Goal: Complete application form: Complete application form

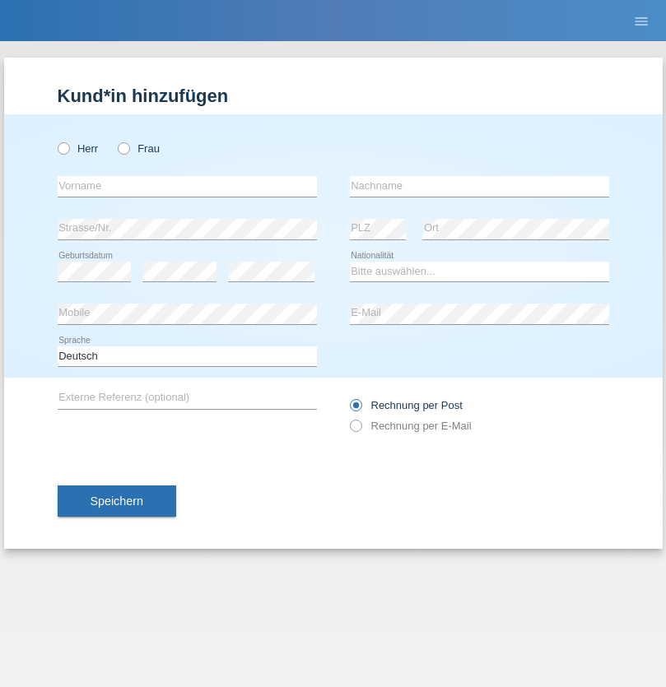
radio input "true"
click at [187, 186] on input "text" at bounding box center [187, 186] width 259 height 21
type input "Milijana"
click at [479, 186] on input "text" at bounding box center [479, 186] width 259 height 21
type input "Radanovic"
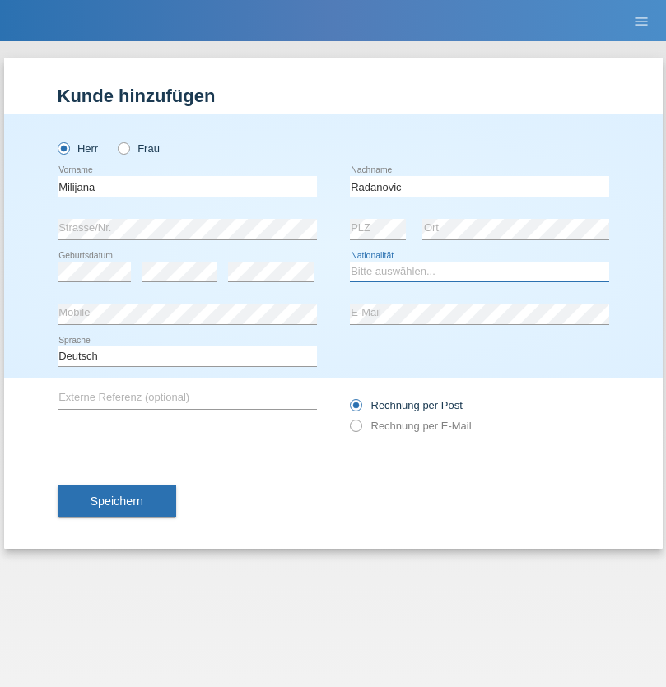
select select "ES"
select select "C"
select select "17"
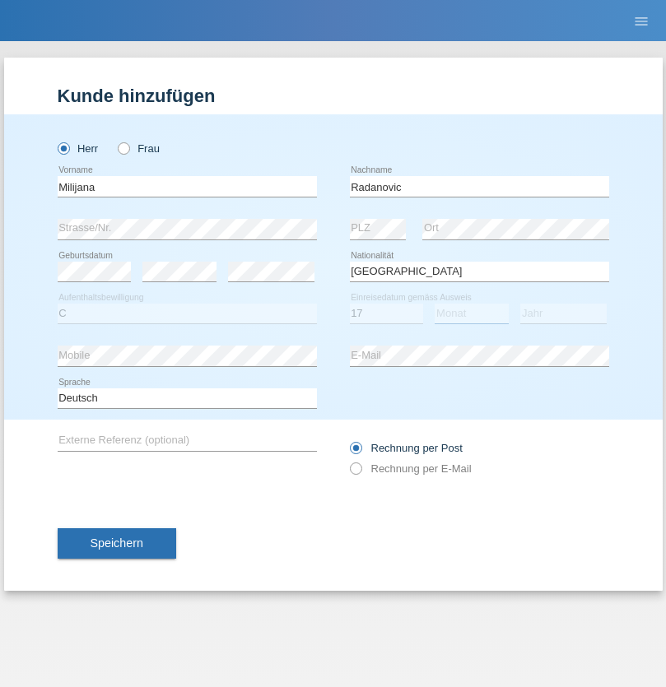
select select "05"
select select "1990"
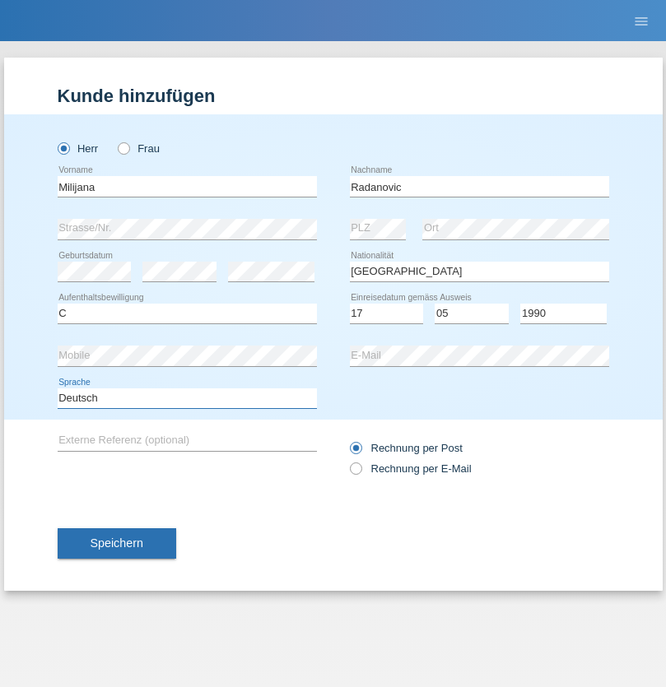
select select "en"
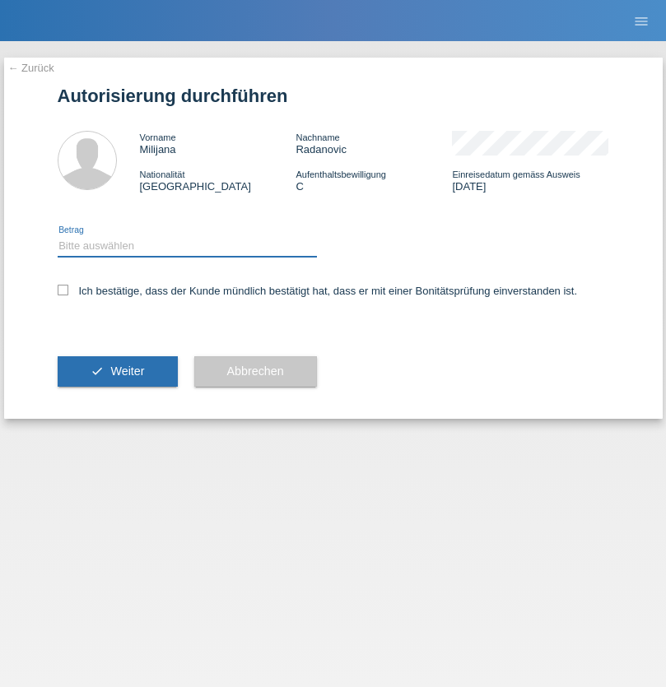
select select "1"
checkbox input "true"
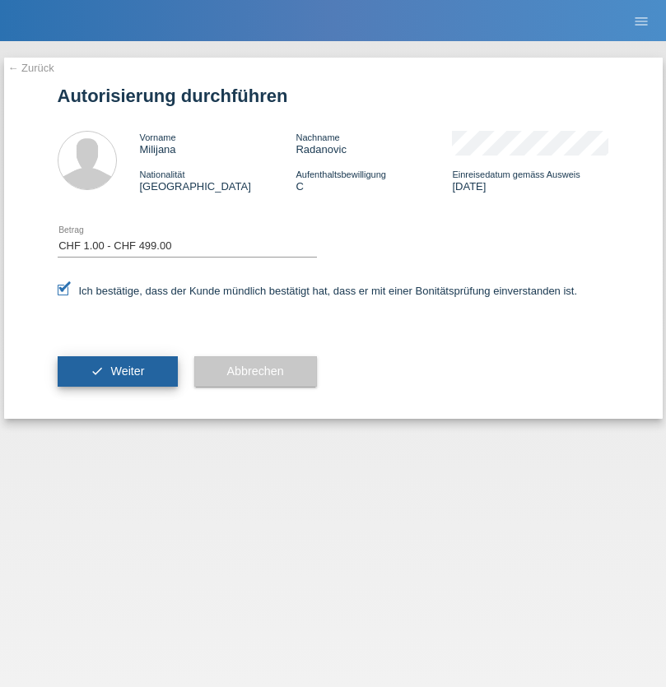
click at [117, 371] on span "Weiter" at bounding box center [127, 371] width 34 height 13
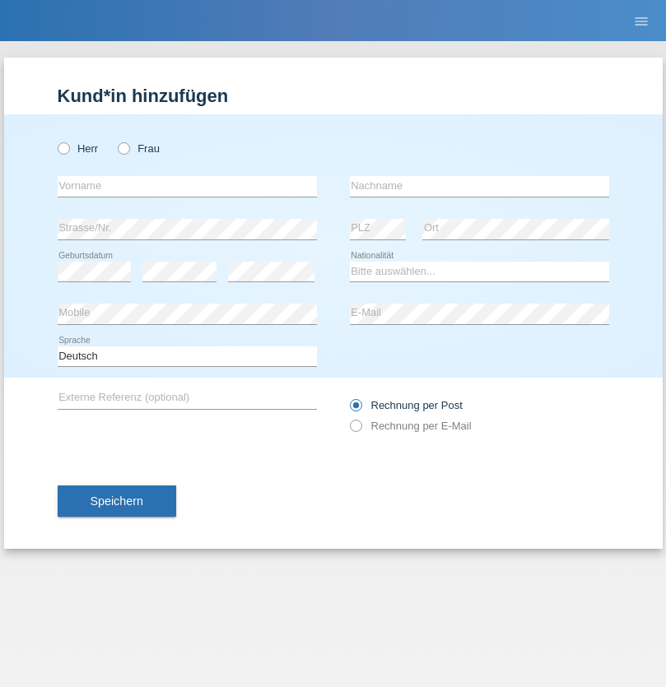
radio input "true"
click at [187, 186] on input "text" at bounding box center [187, 186] width 259 height 21
type input "[PERSON_NAME]"
click at [479, 186] on input "text" at bounding box center [479, 186] width 259 height 21
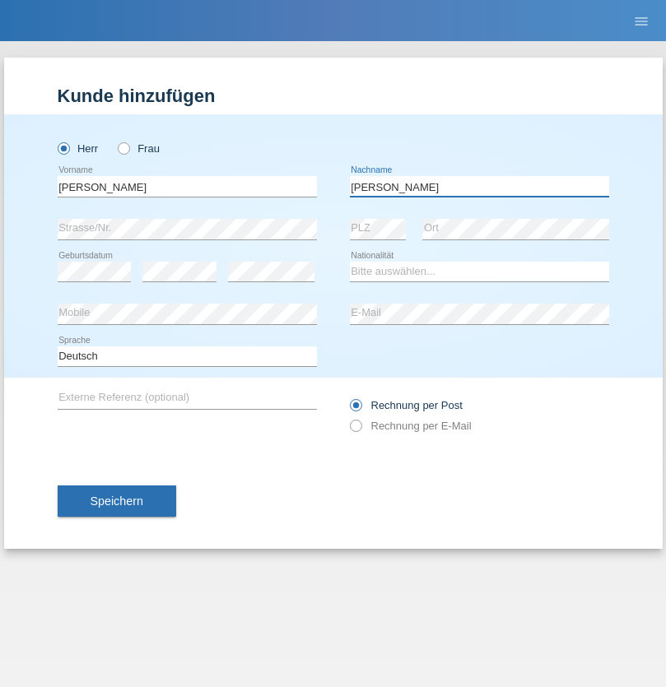
type input "[PERSON_NAME]"
select select "PT"
select select "C"
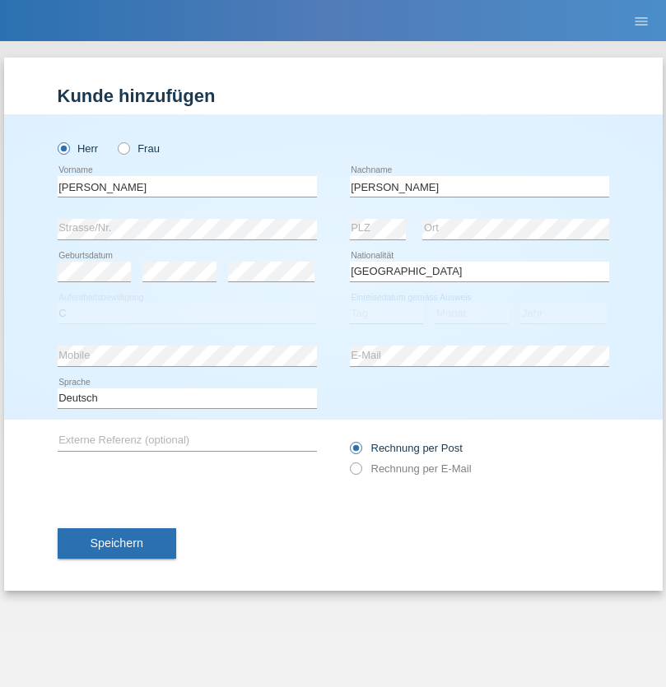
select select "27"
select select "03"
select select "1981"
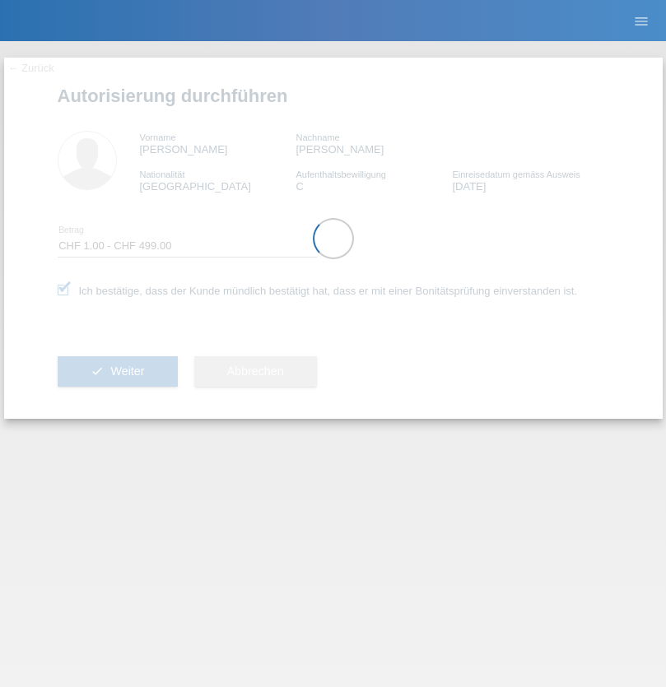
select select "1"
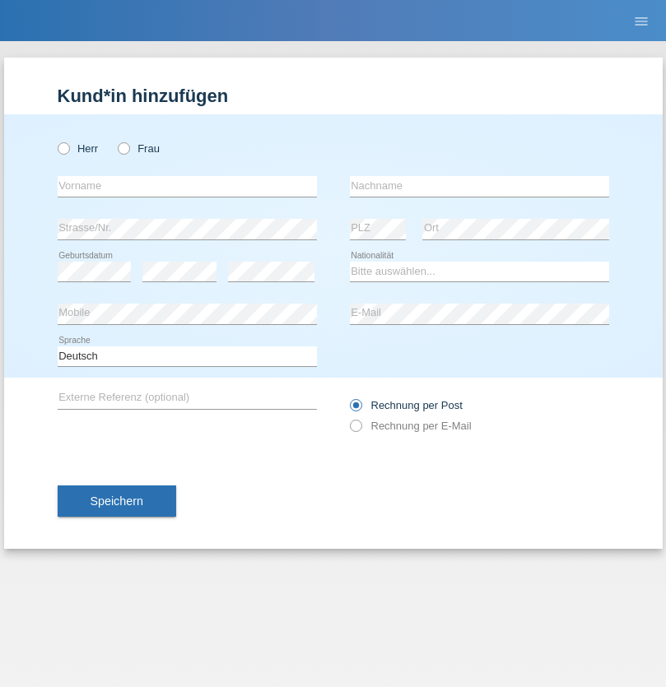
radio input "true"
click at [187, 186] on input "text" at bounding box center [187, 186] width 259 height 21
type input "firat"
click at [479, 186] on input "text" at bounding box center [479, 186] width 259 height 21
type input "kara"
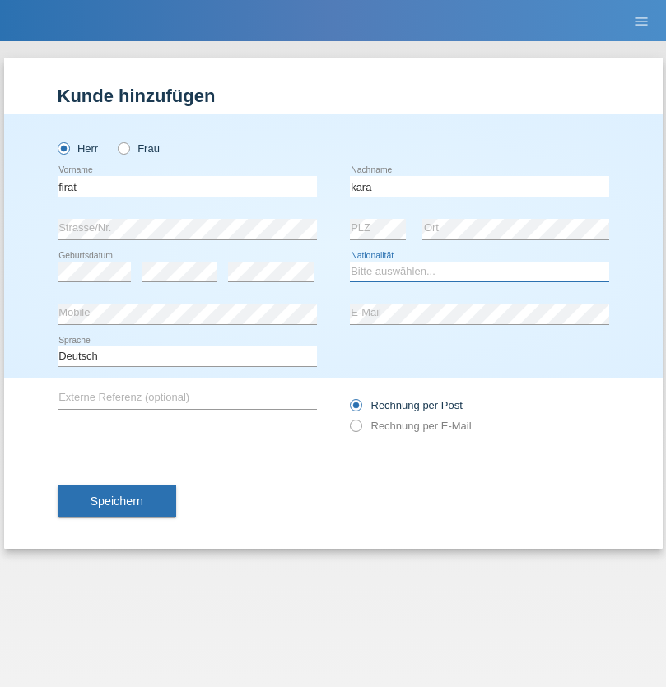
select select "CH"
